Goal: Information Seeking & Learning: Learn about a topic

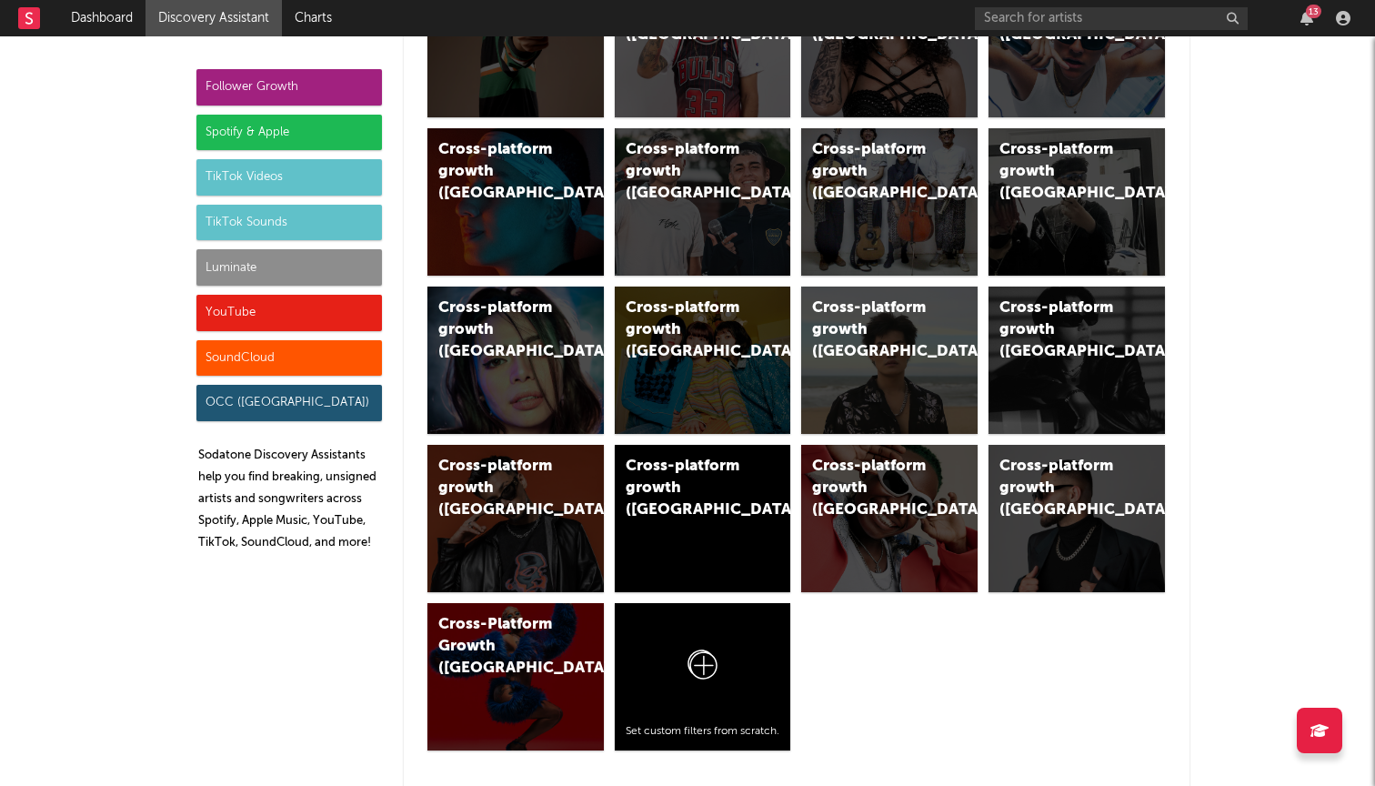
scroll to position [992, 0]
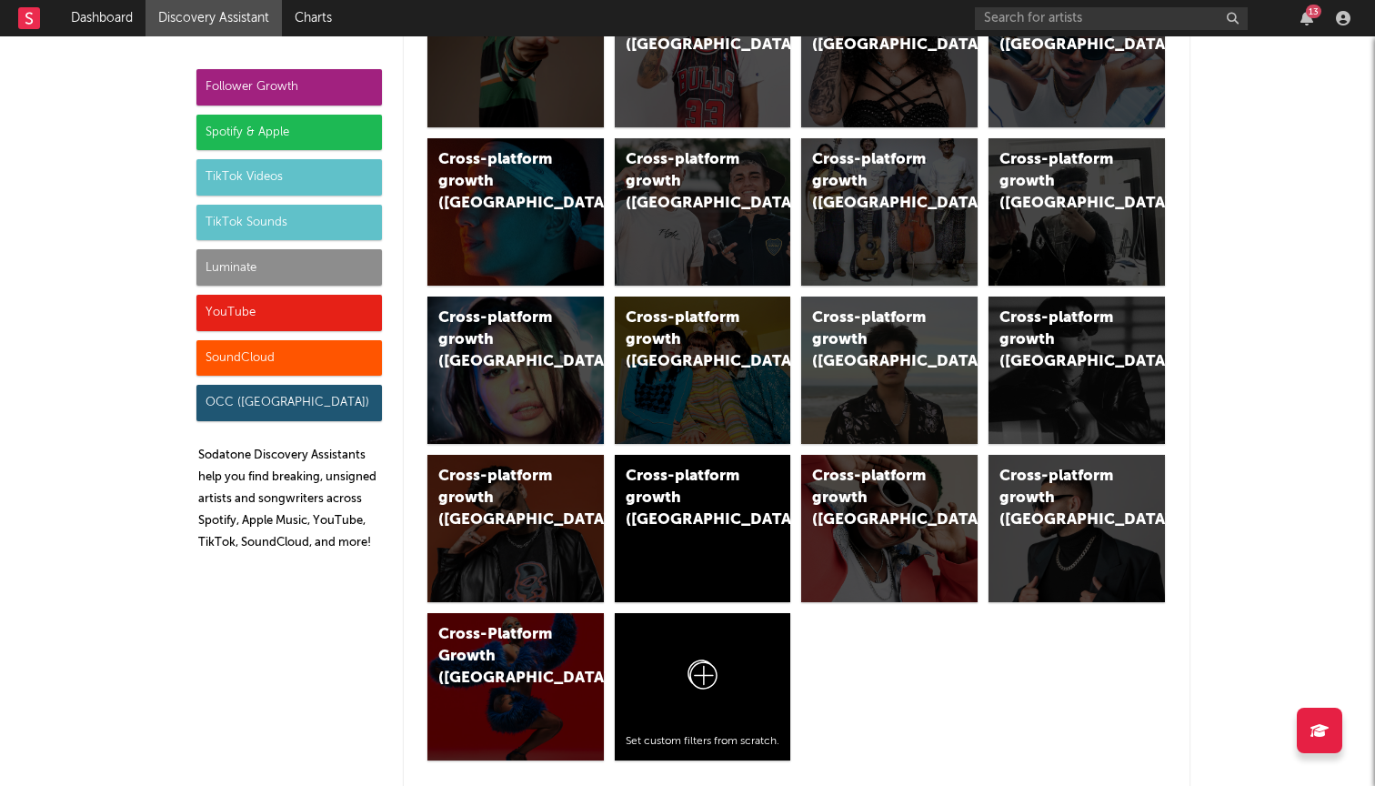
click at [231, 377] on div "Follower Growth Spotify & Apple TikTok Videos TikTok Sounds Luminate YouTube So…" at bounding box center [288, 317] width 185 height 496
click at [231, 367] on div "SoundCloud" at bounding box center [288, 358] width 185 height 36
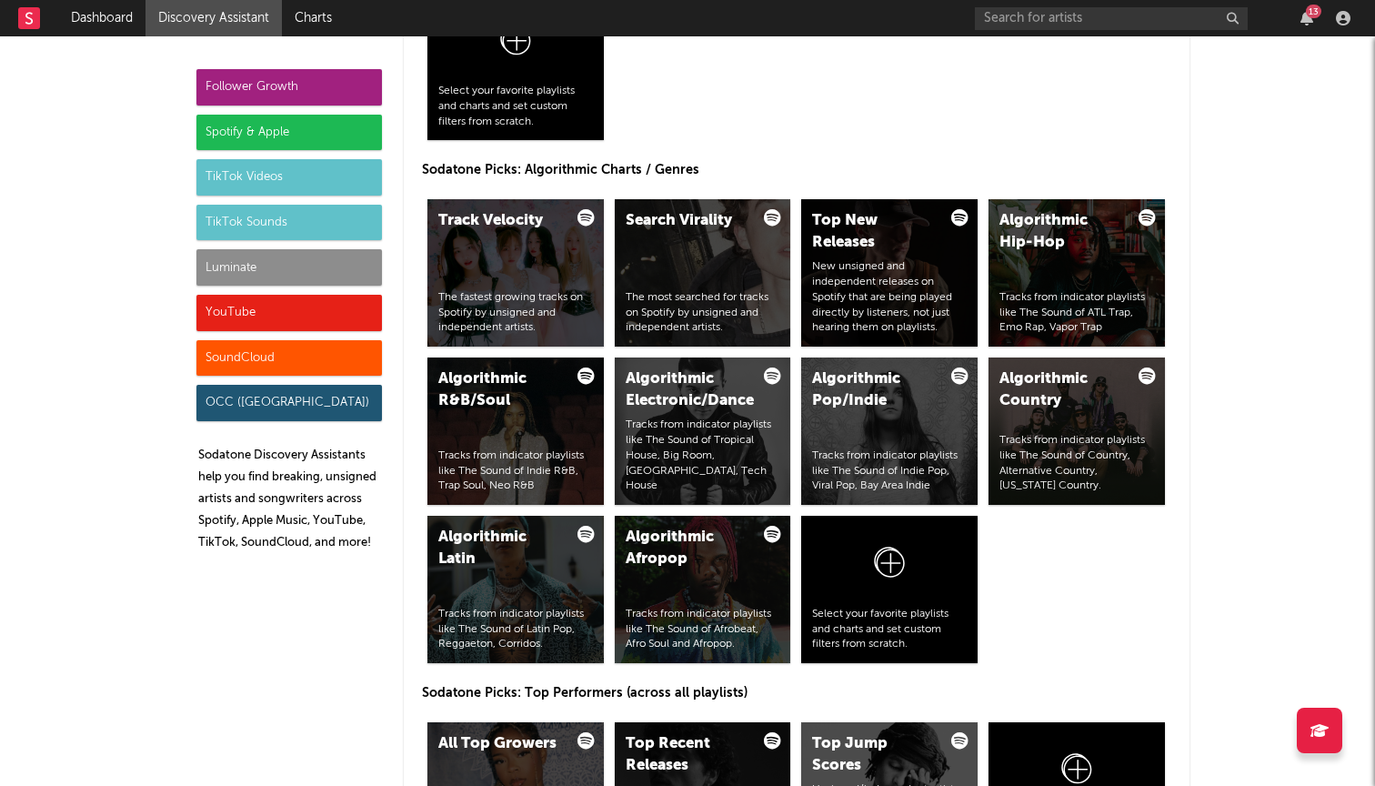
scroll to position [10775, 0]
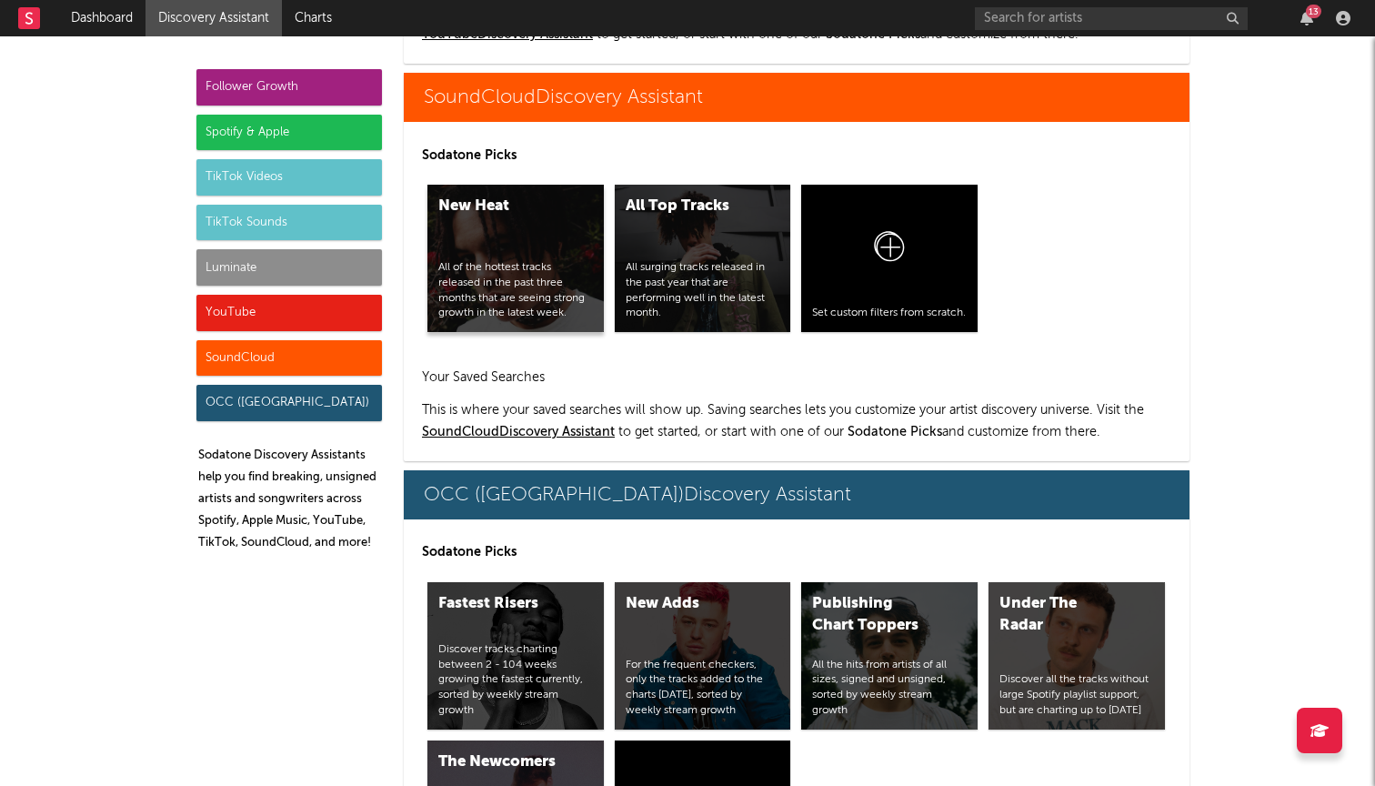
click at [518, 267] on div "All of the hottest tracks released in the past three months that are seeing str…" at bounding box center [515, 290] width 155 height 61
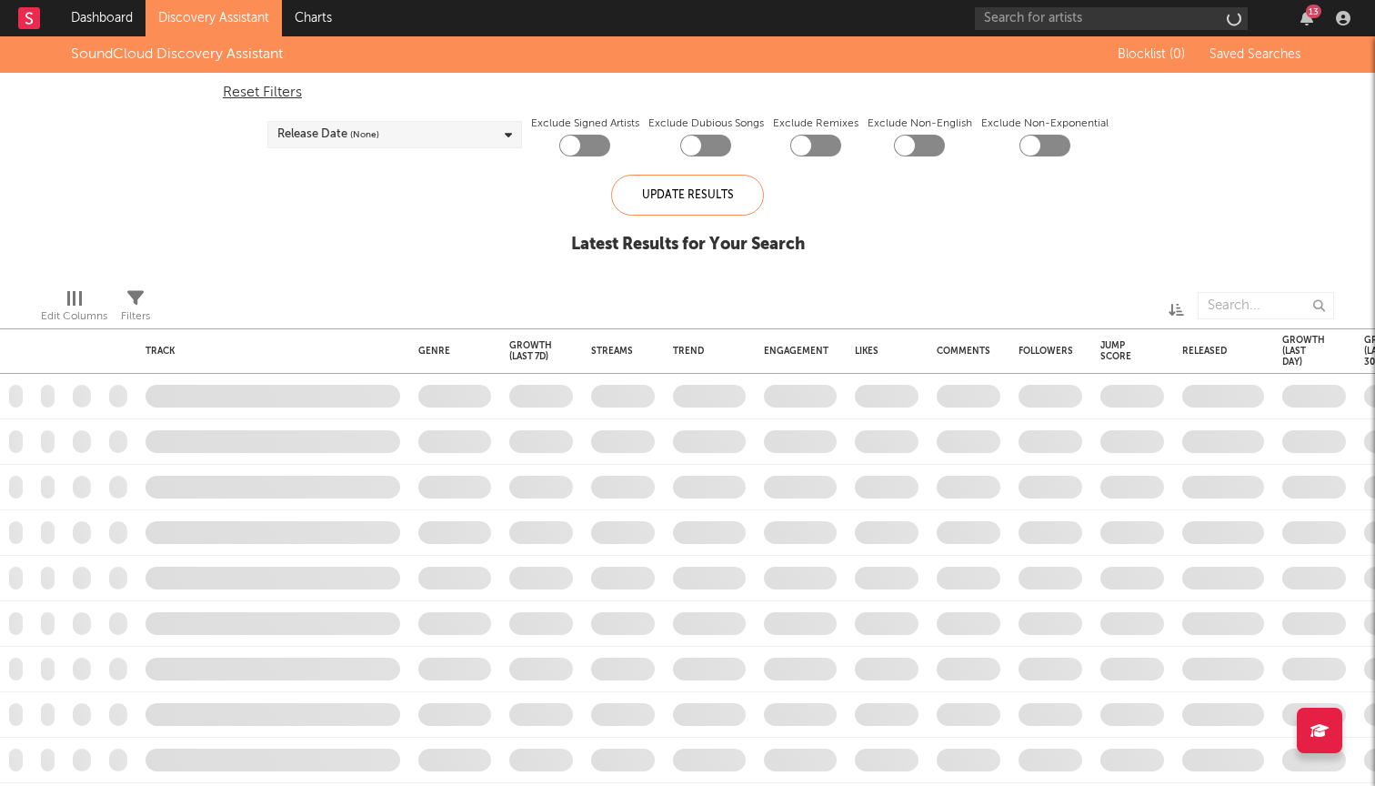
checkbox input "true"
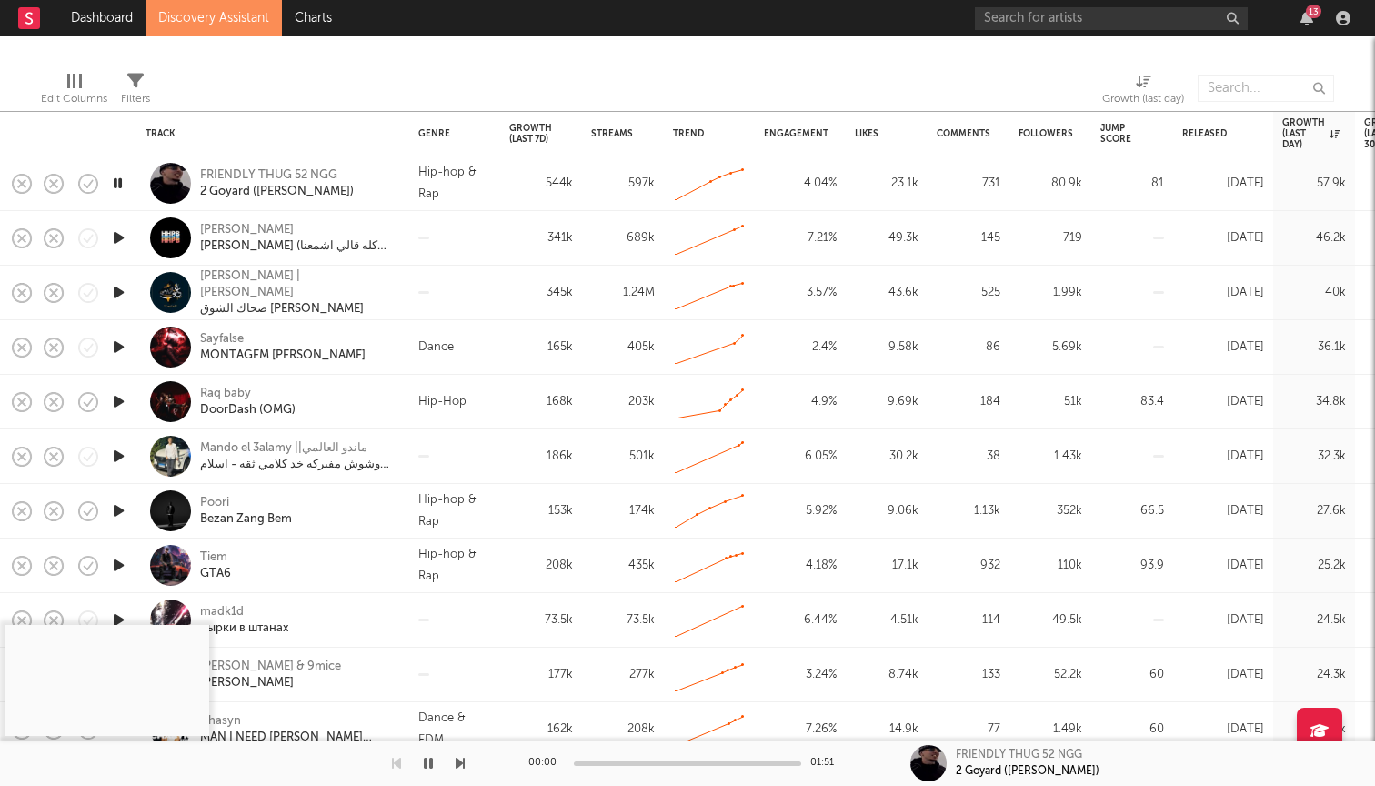
click at [428, 765] on icon "button" at bounding box center [428, 763] width 9 height 15
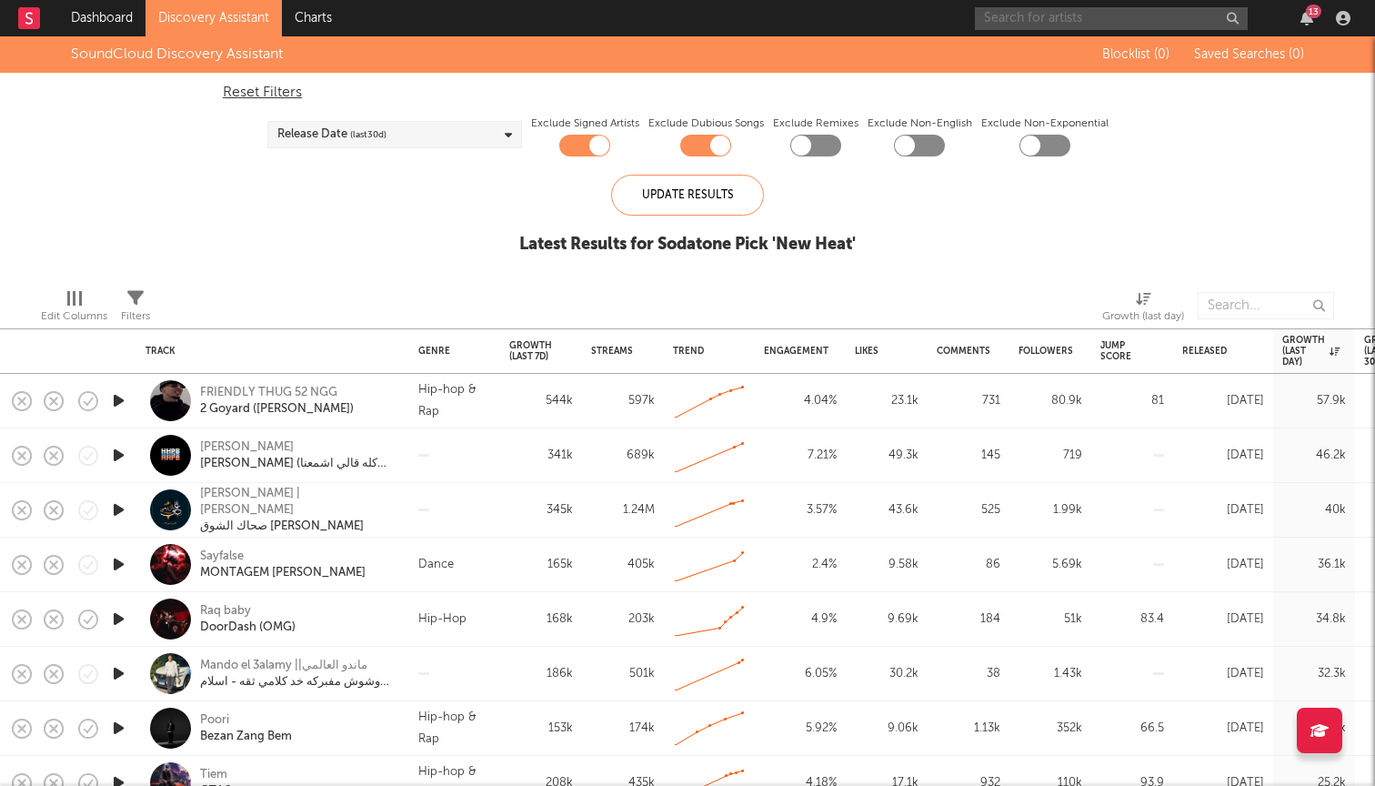
click at [1065, 12] on input "text" at bounding box center [1111, 18] width 273 height 23
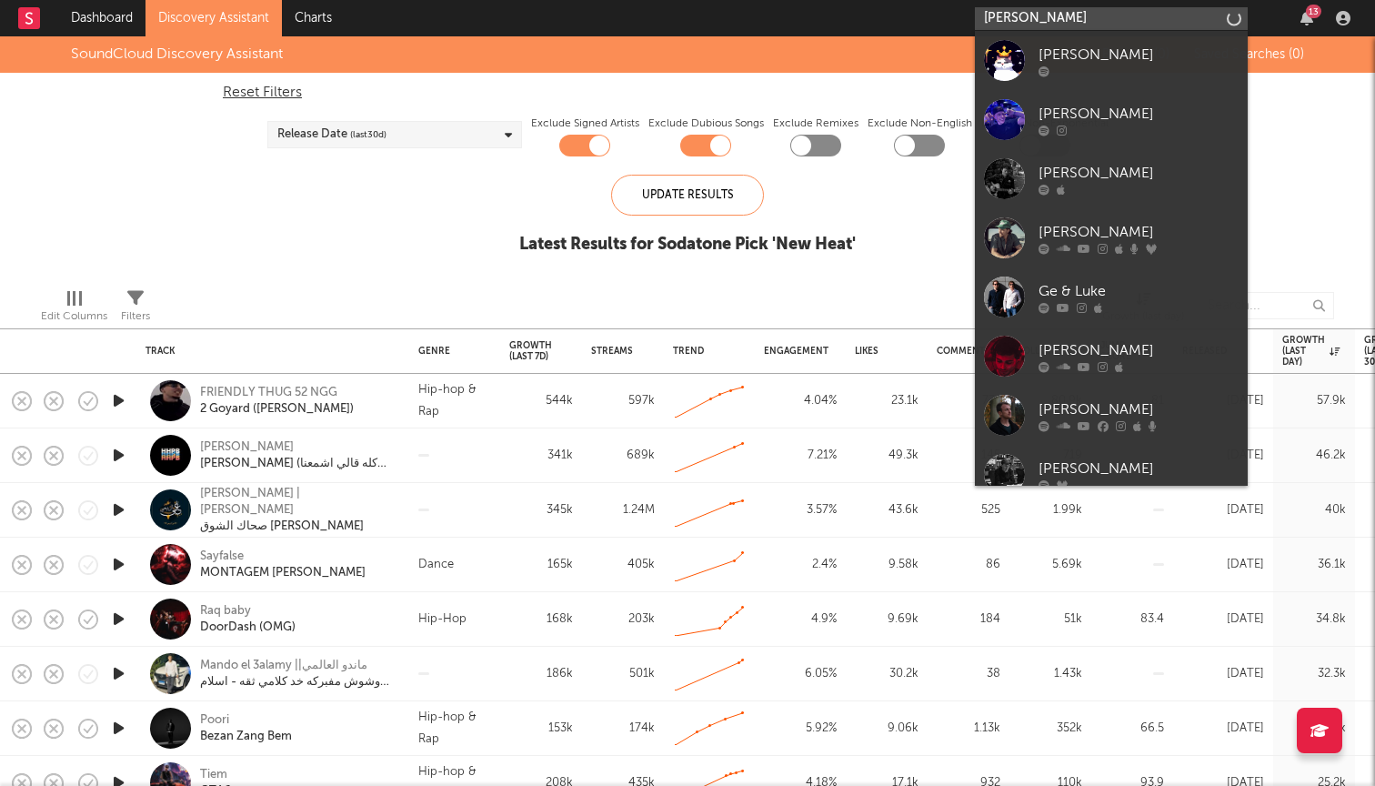
type input "[PERSON_NAME]"
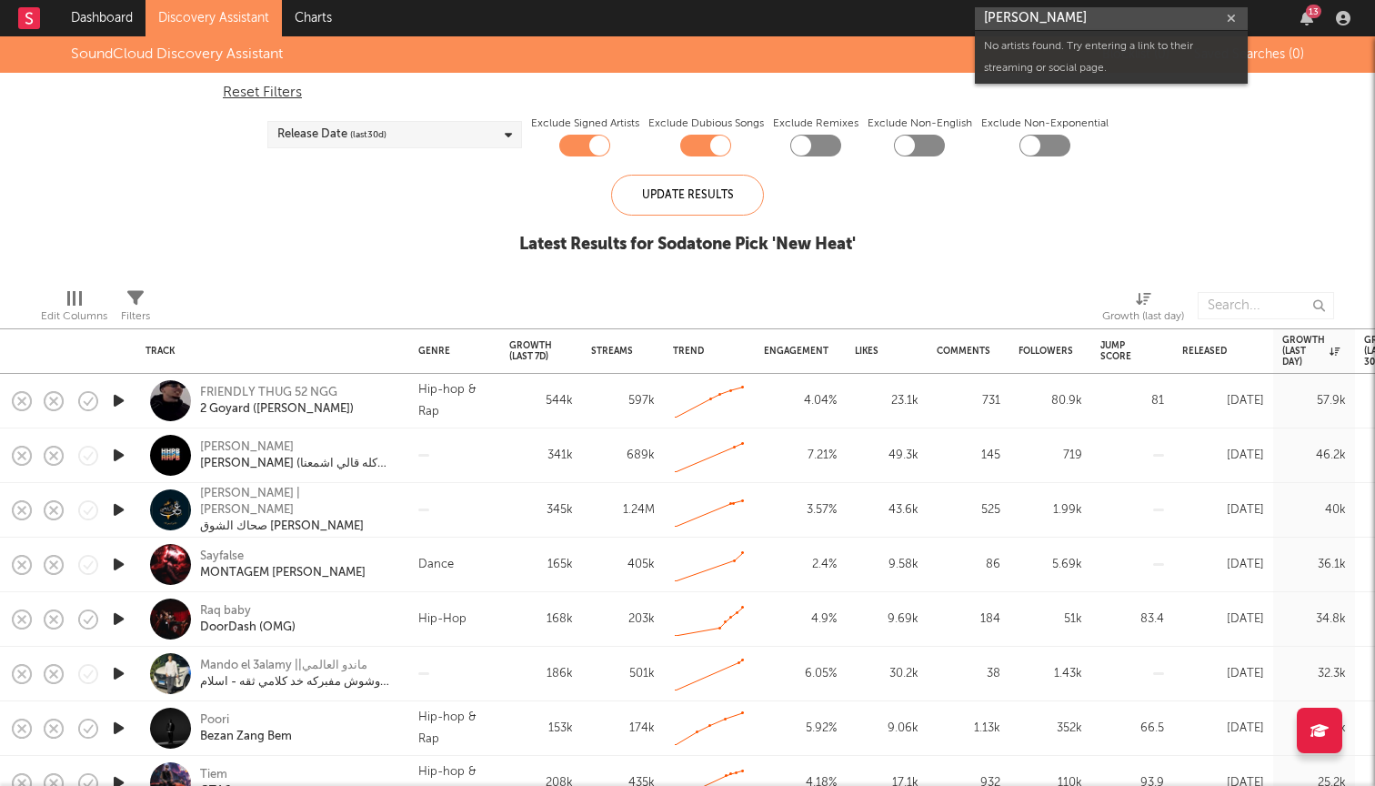
click at [1093, 15] on input "[PERSON_NAME]" at bounding box center [1111, 18] width 273 height 23
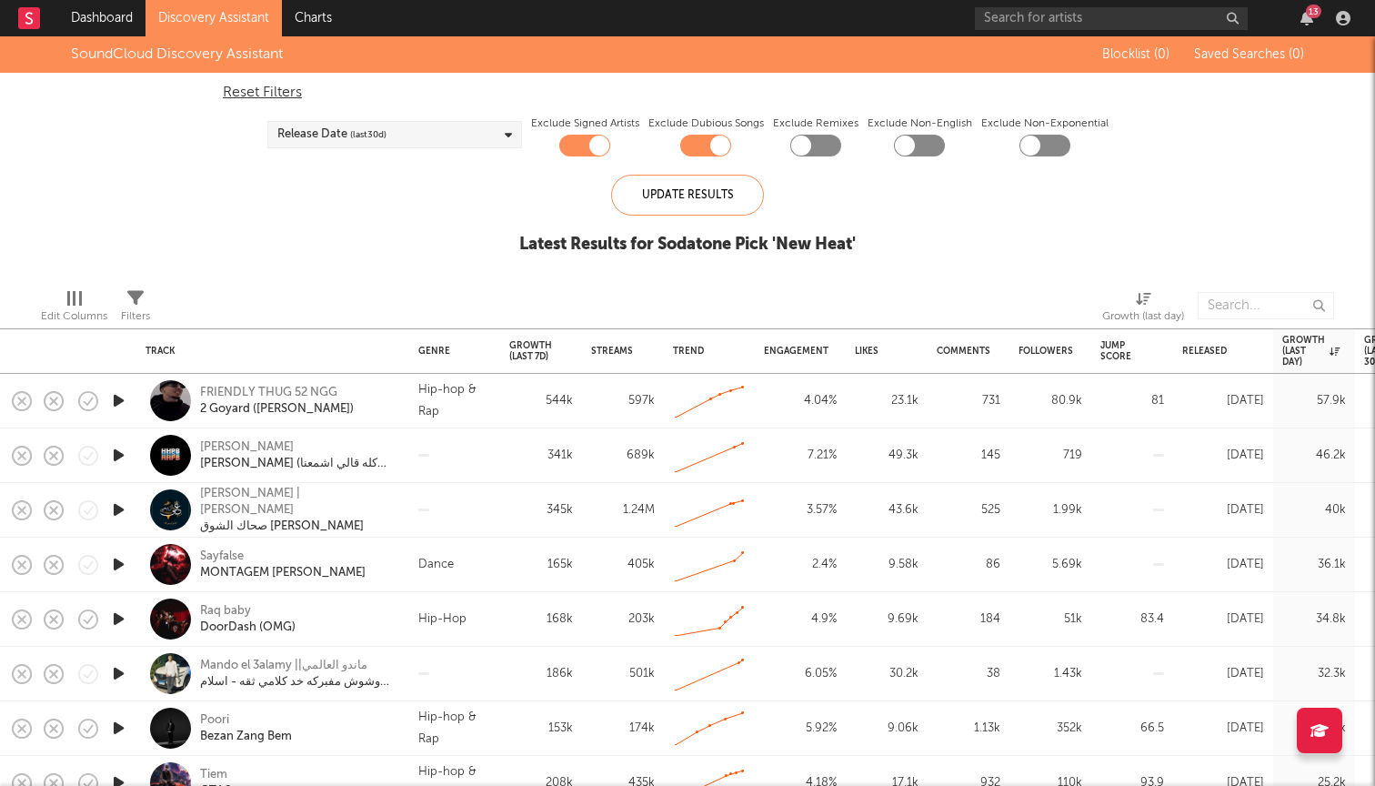
click at [931, 273] on div "SoundCloud Discovery Assistant Blocklist ( 0 ) Saved Searches ( 0 ) Reset Filte…" at bounding box center [687, 154] width 1375 height 237
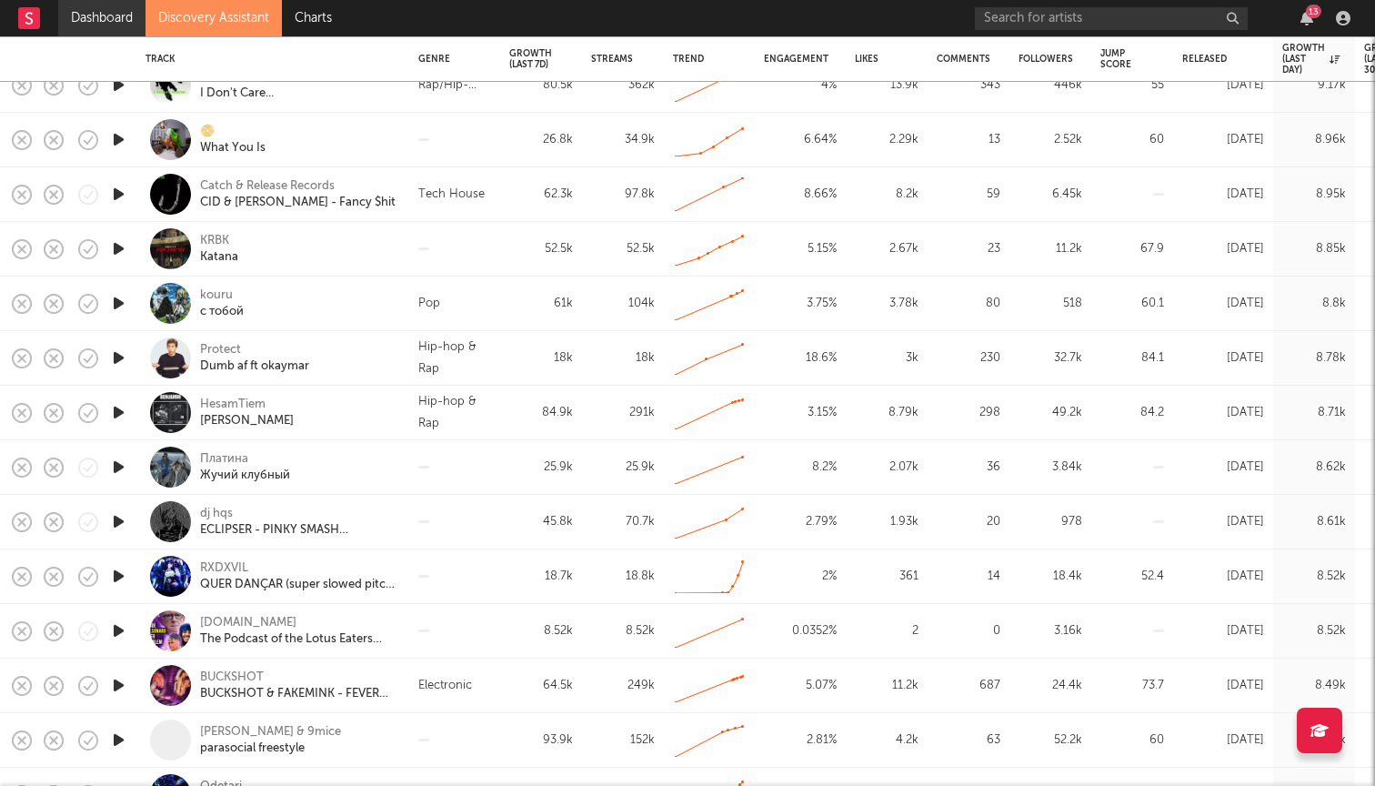
click at [115, 15] on link "Dashboard" at bounding box center [101, 18] width 87 height 36
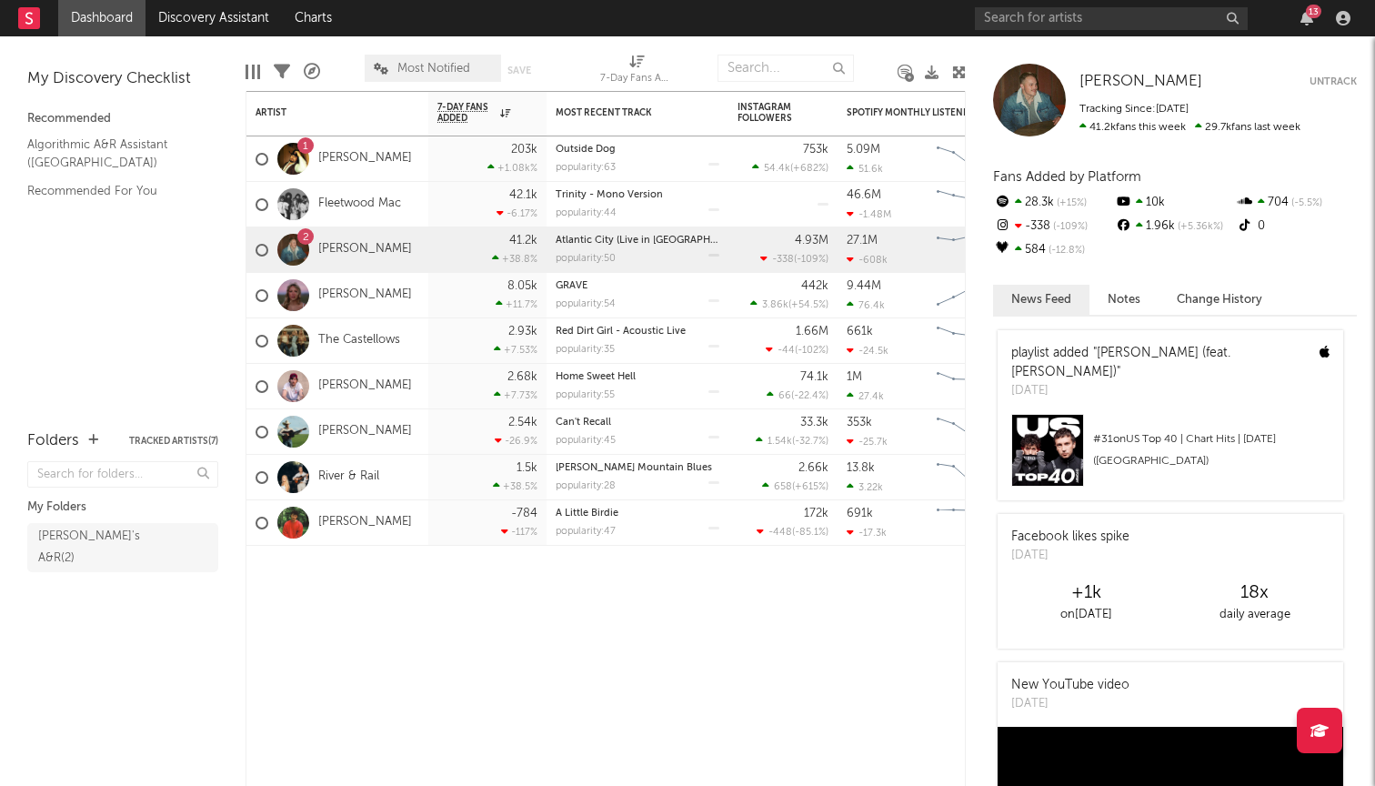
click at [1308, 26] on div "13" at bounding box center [1166, 18] width 382 height 36
click at [1308, 21] on icon "button" at bounding box center [1306, 18] width 13 height 15
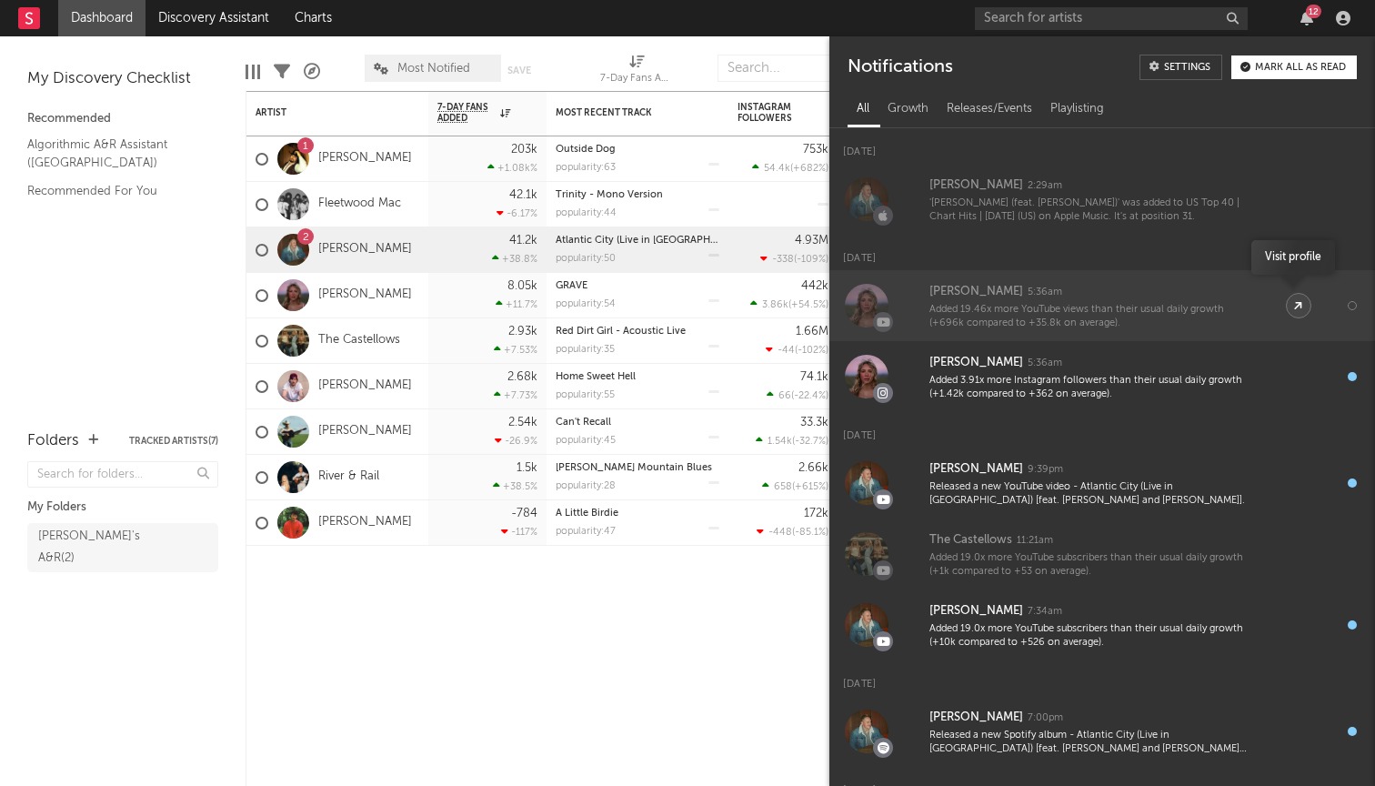
click at [1286, 306] on link at bounding box center [1298, 305] width 25 height 25
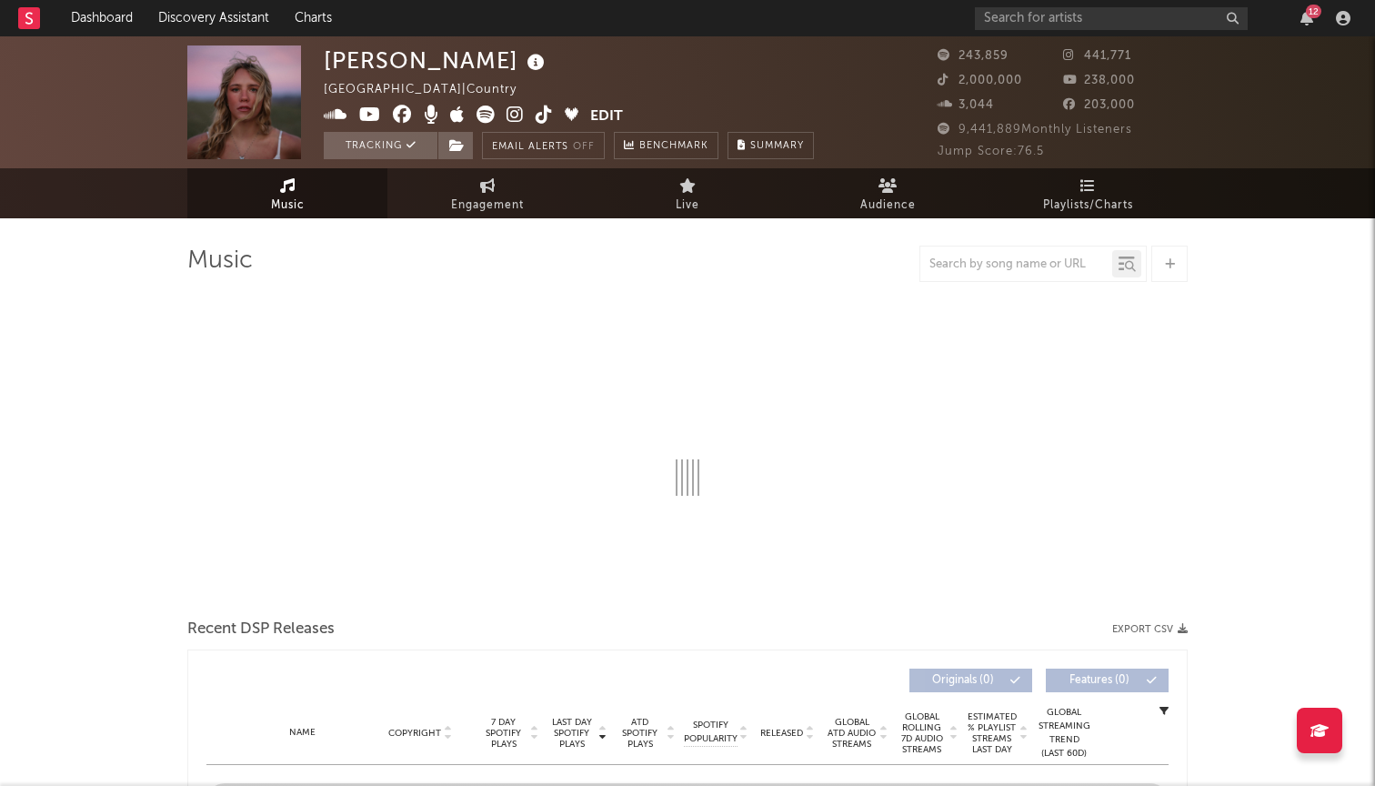
select select "6m"
